Goal: Entertainment & Leisure: Consume media (video, audio)

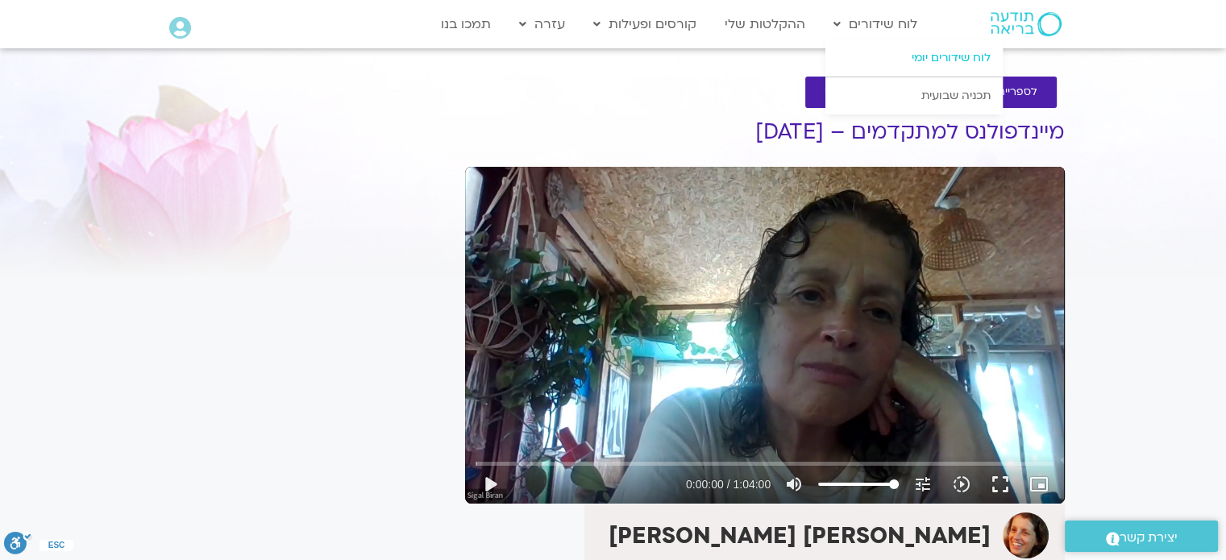
click at [922, 58] on link "לוח שידורים יומי" at bounding box center [913, 57] width 177 height 37
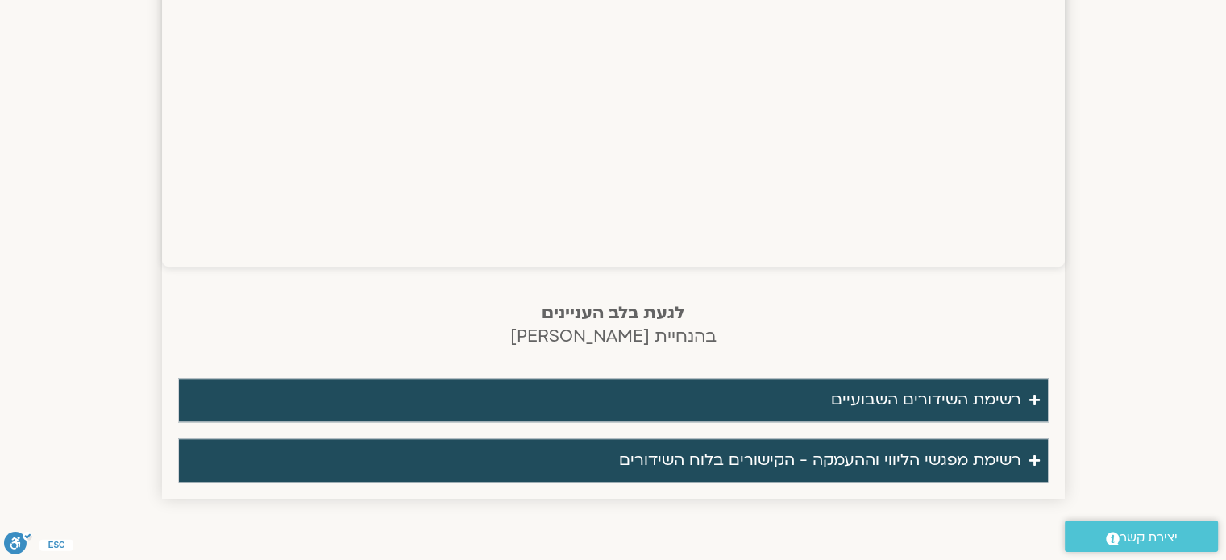
scroll to position [1370, 0]
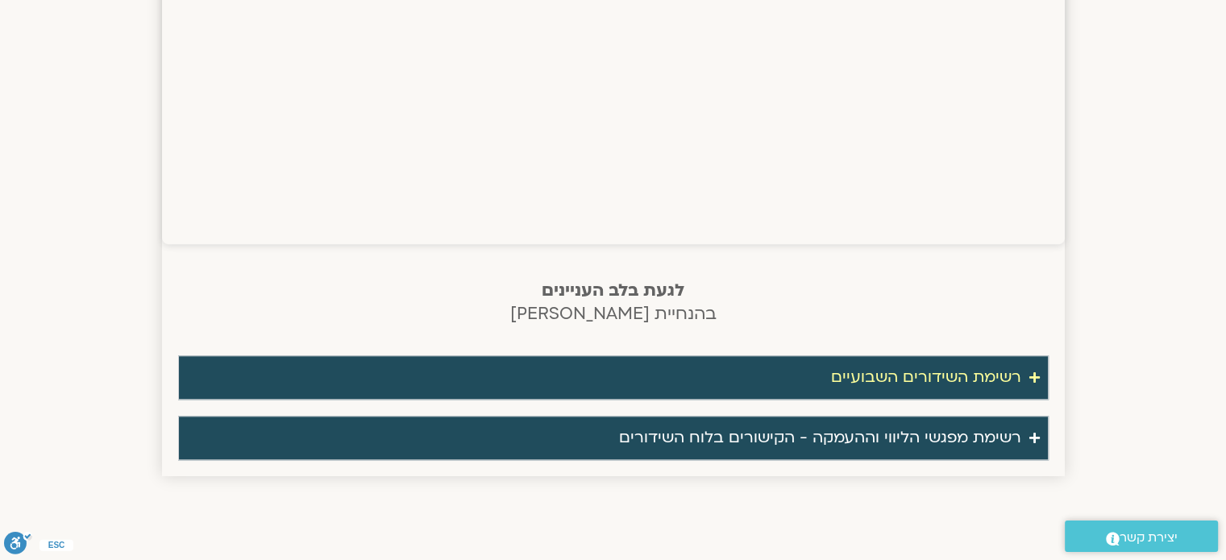
click at [904, 372] on div "רשימת השידורים השבועיים" at bounding box center [926, 377] width 190 height 27
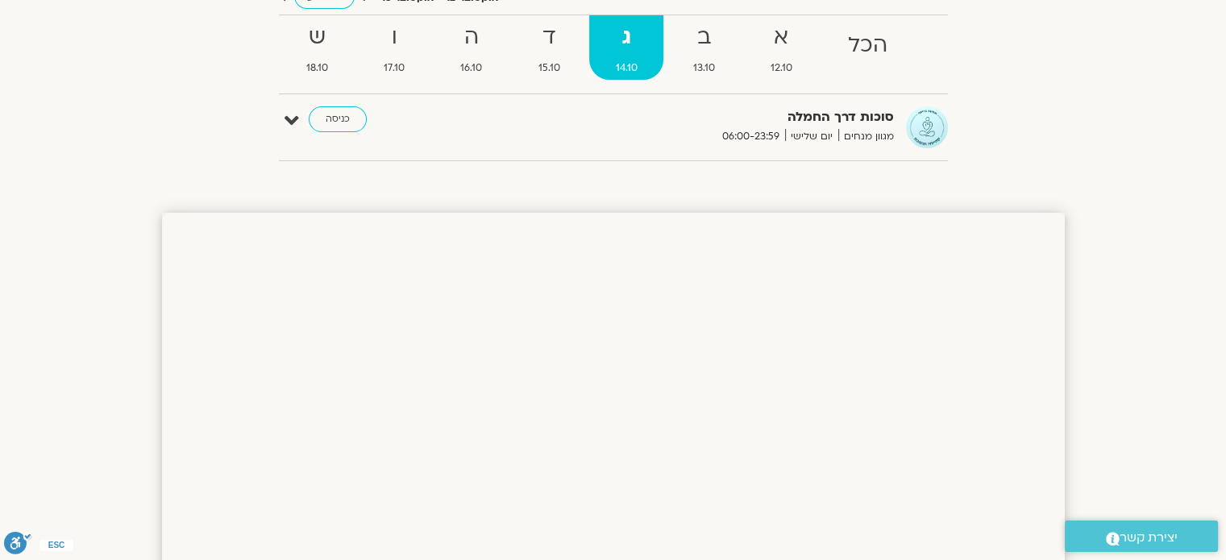
scroll to position [0, 0]
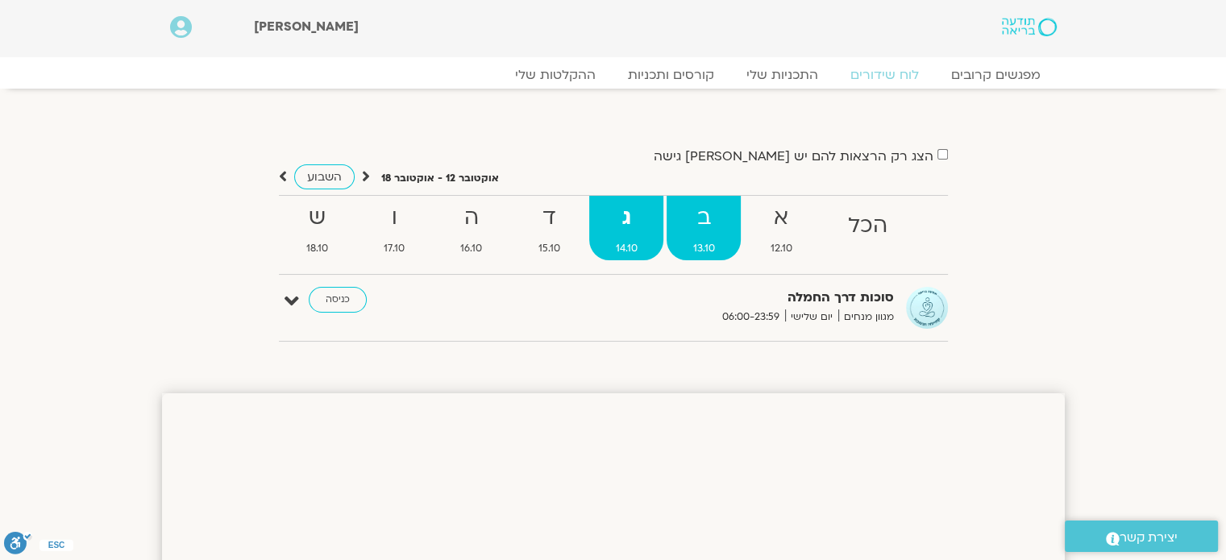
click at [703, 210] on strong "ב" at bounding box center [703, 218] width 74 height 36
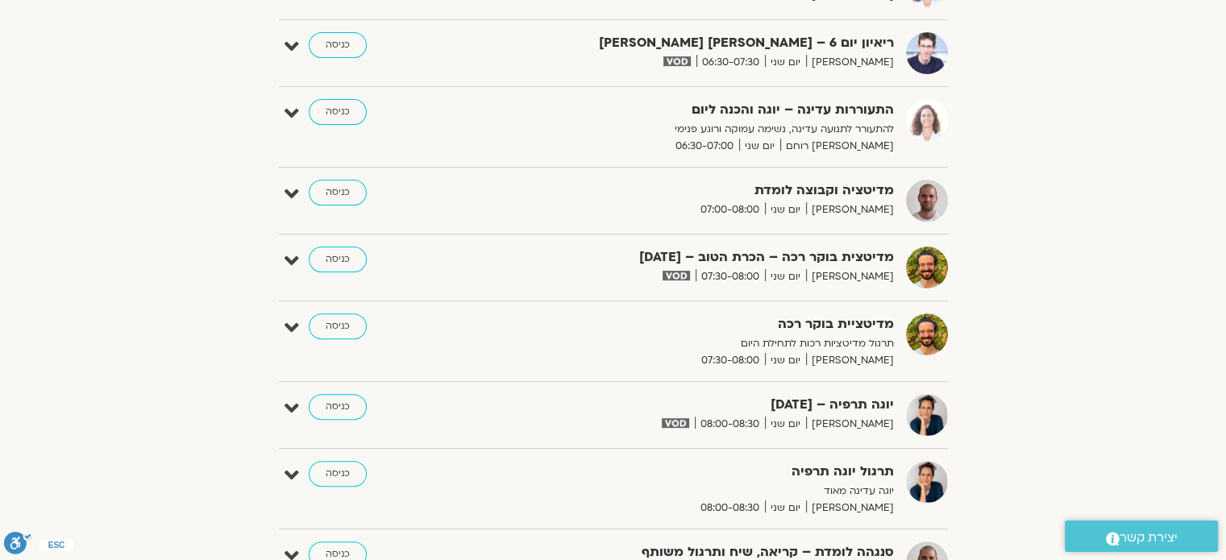
scroll to position [484, 0]
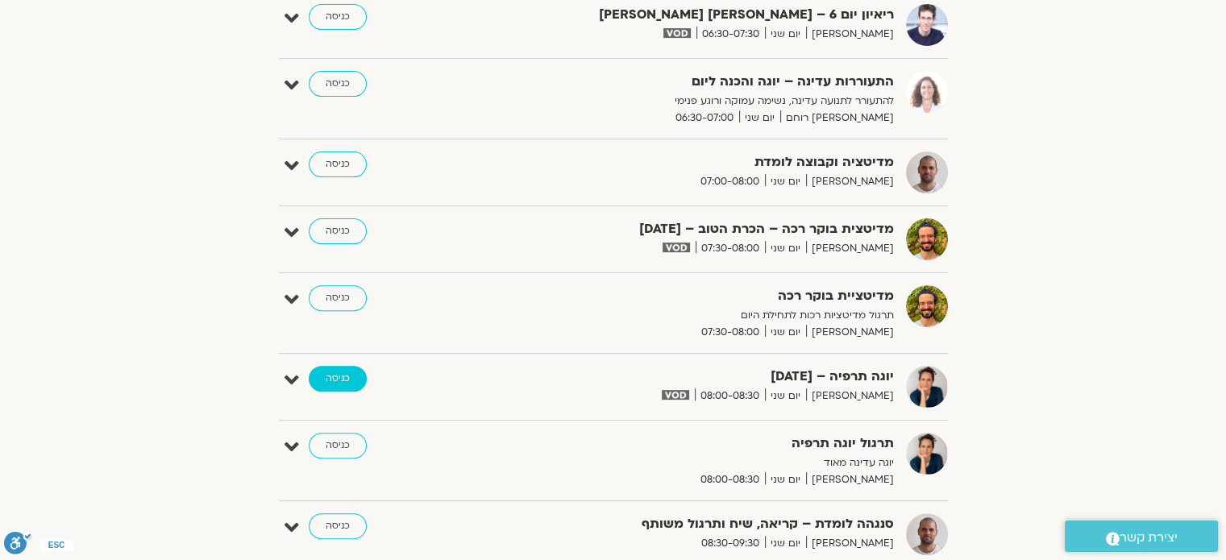
click at [337, 379] on link "כניסה" at bounding box center [338, 379] width 58 height 26
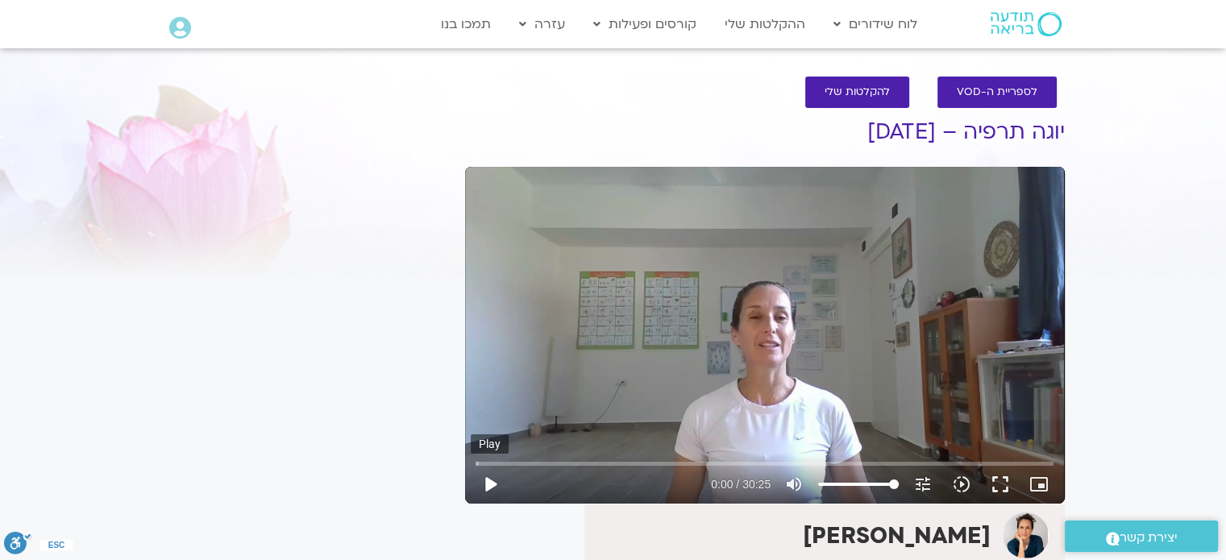
click at [487, 480] on button "play_arrow" at bounding box center [490, 484] width 39 height 39
click at [998, 481] on button "fullscreen" at bounding box center [1000, 484] width 39 height 39
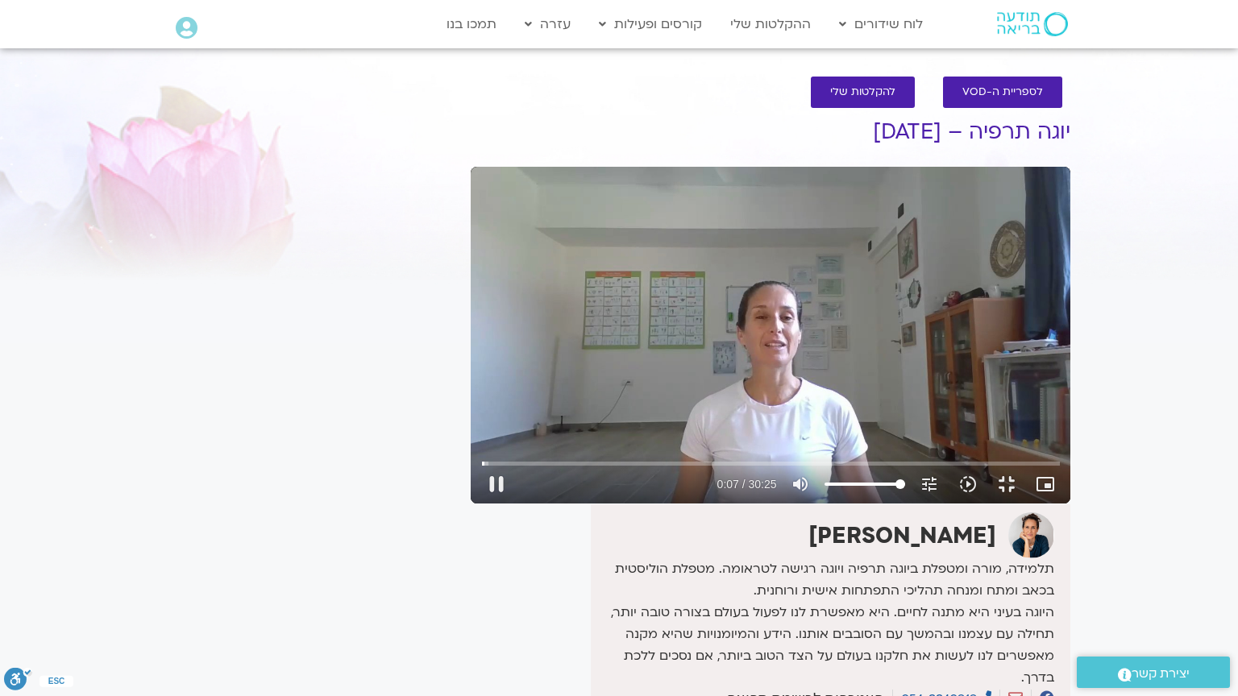
type input "7.994418"
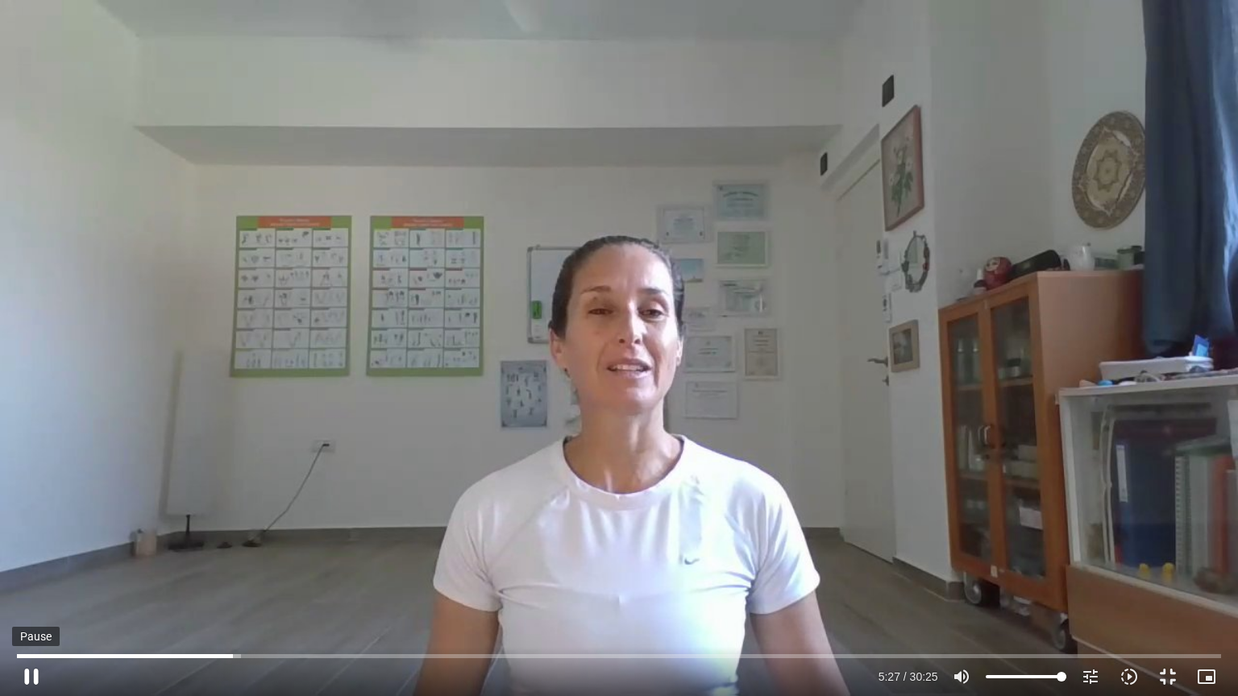
click at [35, 678] on button "pause" at bounding box center [31, 677] width 39 height 39
type input "327.45315"
